Goal: Task Accomplishment & Management: Use online tool/utility

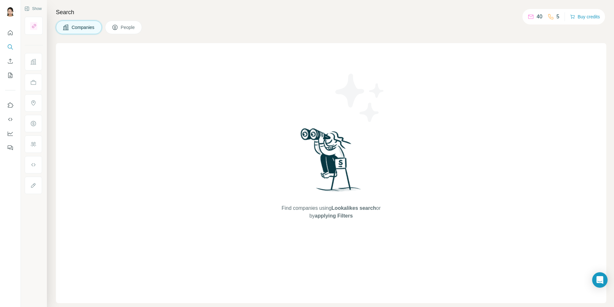
click at [530, 18] on icon at bounding box center [531, 16] width 6 height 6
click at [11, 32] on icon "Quick start" at bounding box center [10, 33] width 6 height 6
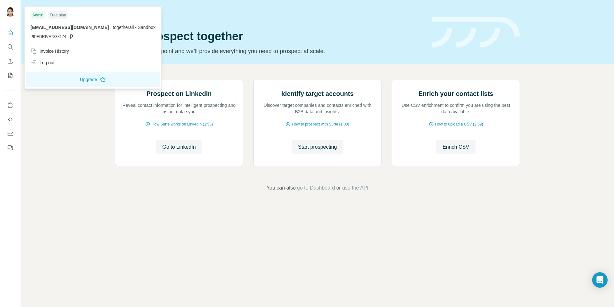
click at [60, 14] on div "Free plan" at bounding box center [58, 15] width 20 height 8
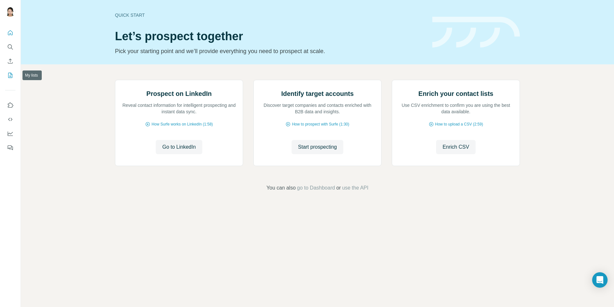
click at [9, 76] on icon "My lists" at bounding box center [10, 75] width 6 height 6
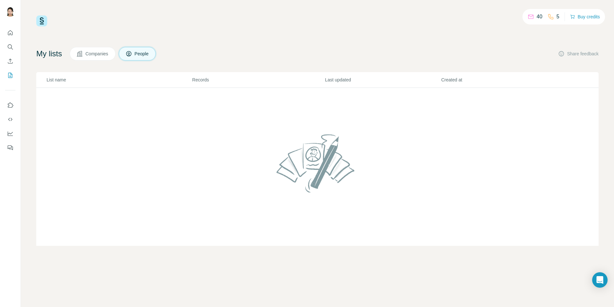
click at [532, 18] on div "40" at bounding box center [535, 17] width 15 height 8
click at [12, 74] on icon "My lists" at bounding box center [10, 75] width 3 height 4
click at [9, 47] on icon "Search" at bounding box center [10, 47] width 6 height 6
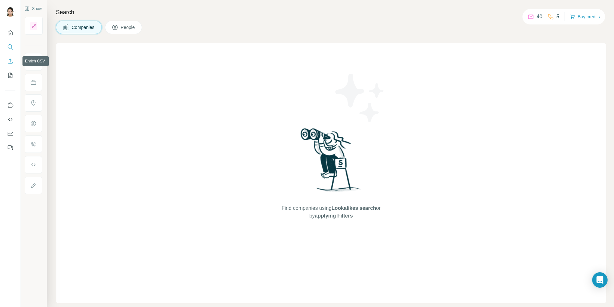
click at [7, 61] on icon "Enrich CSV" at bounding box center [10, 61] width 6 height 6
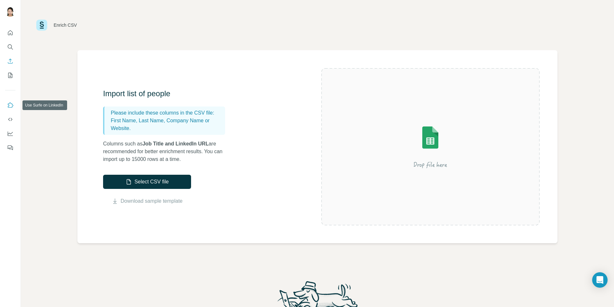
click at [9, 104] on icon "Use Surfe on LinkedIn" at bounding box center [10, 105] width 6 height 6
click at [8, 106] on icon "Use Surfe on LinkedIn" at bounding box center [10, 105] width 6 height 6
click at [8, 105] on icon "Use Surfe on LinkedIn" at bounding box center [10, 105] width 6 height 6
click at [10, 33] on icon "Quick start" at bounding box center [10, 33] width 6 height 6
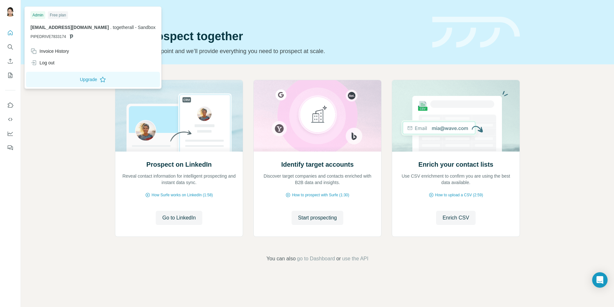
click at [11, 14] on img at bounding box center [10, 11] width 10 height 10
click at [322, 260] on span "go to Dashboard" at bounding box center [316, 258] width 38 height 8
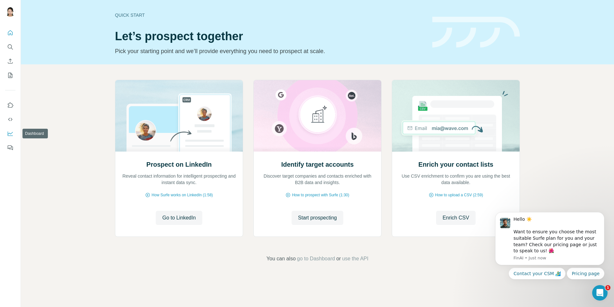
click at [10, 134] on icon "Dashboard" at bounding box center [10, 133] width 6 height 6
click at [11, 59] on icon "Enrich CSV" at bounding box center [10, 61] width 6 height 6
